Goal: Transaction & Acquisition: Register for event/course

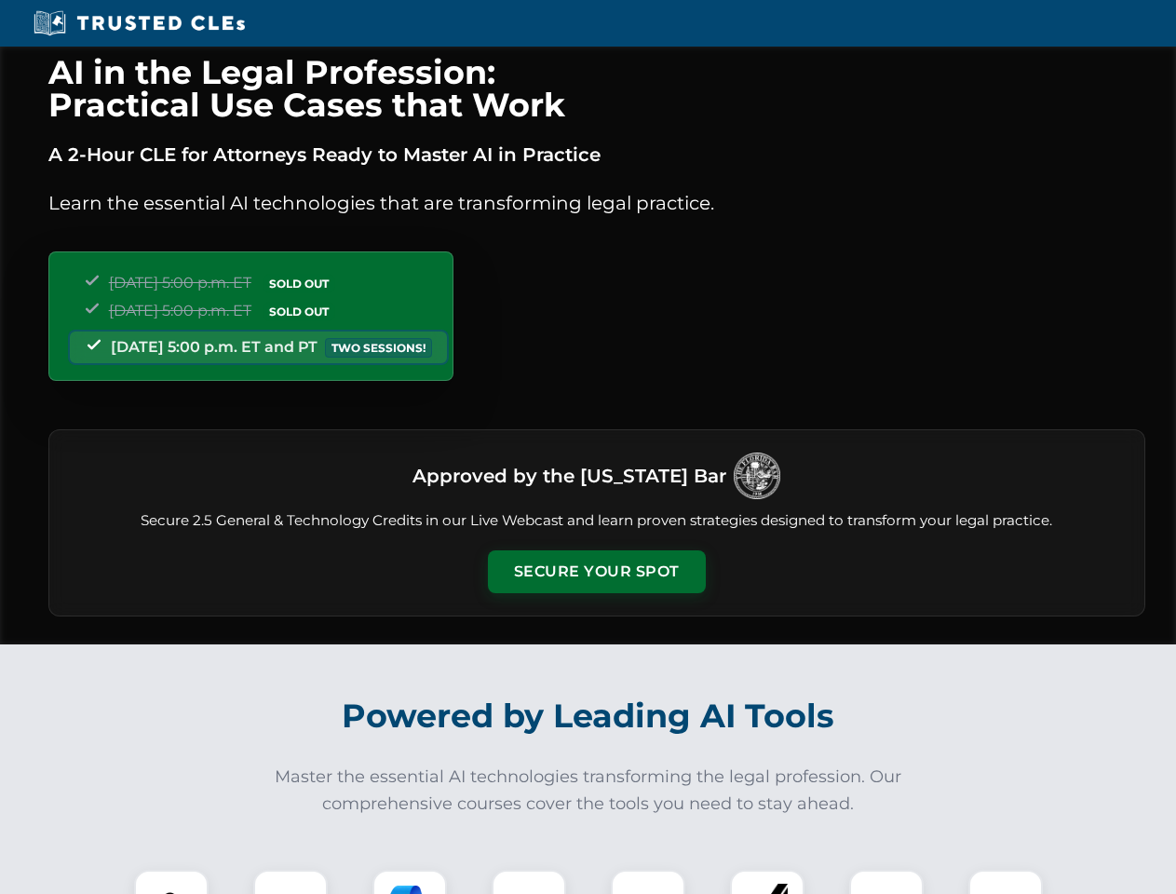
click at [596, 572] on button "Secure Your Spot" at bounding box center [597, 571] width 218 height 43
click at [171, 882] on img at bounding box center [171, 907] width 54 height 54
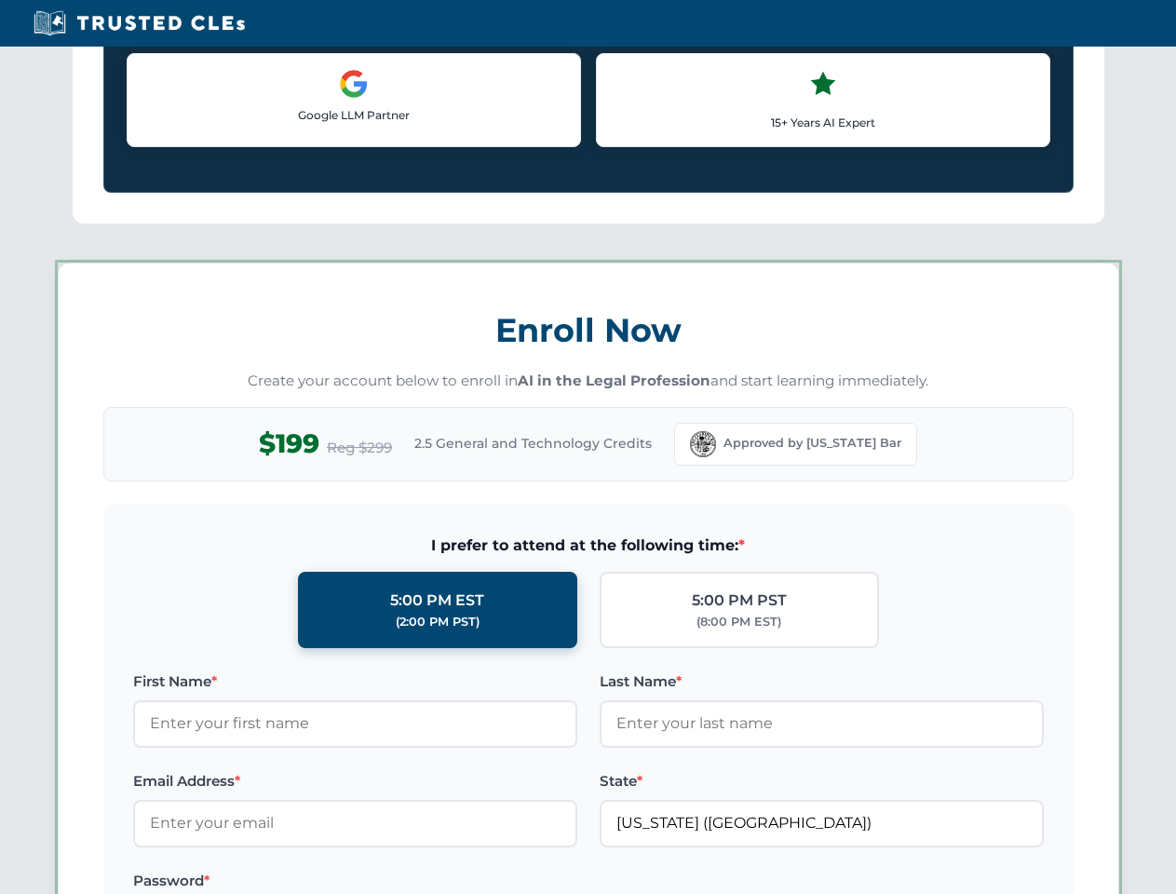
click at [410, 882] on label "Password *" at bounding box center [355, 881] width 444 height 22
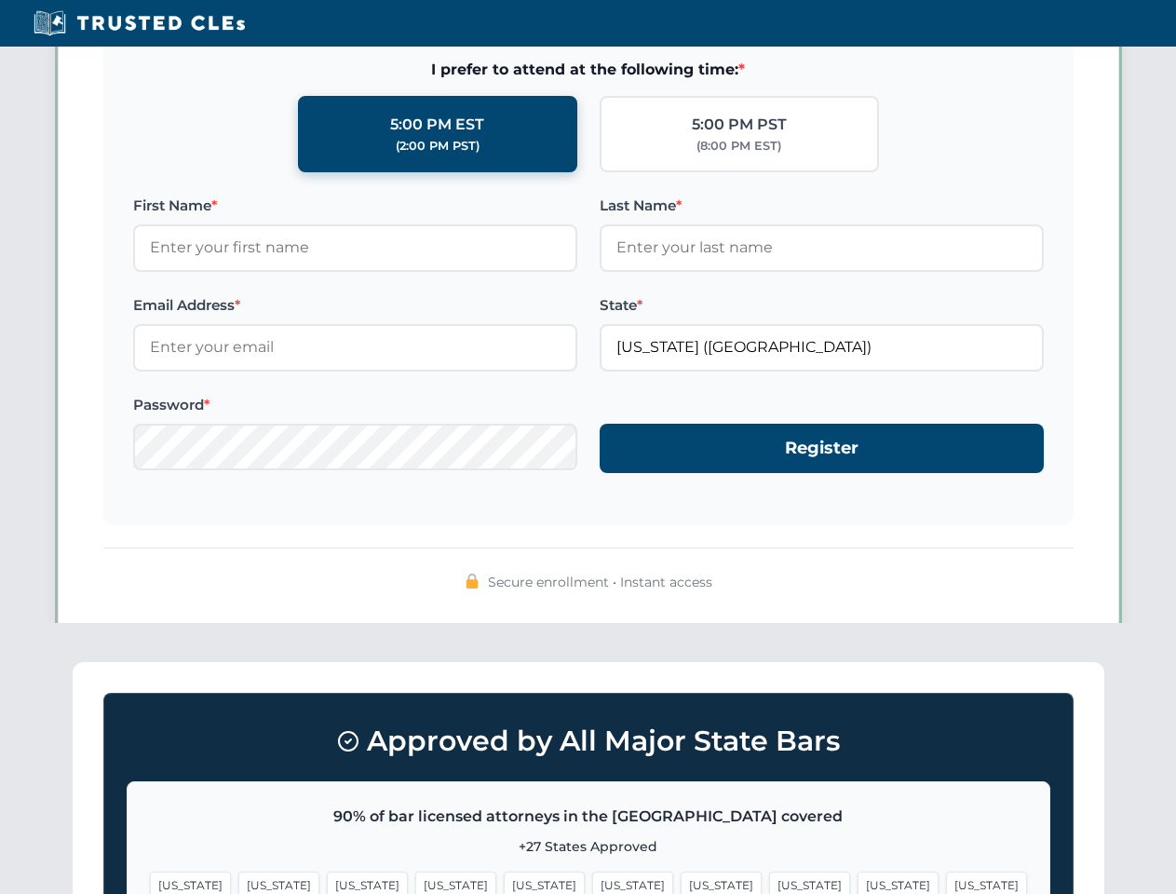
click at [858, 882] on span "[US_STATE]" at bounding box center [898, 885] width 81 height 27
